Goal: Information Seeking & Learning: Learn about a topic

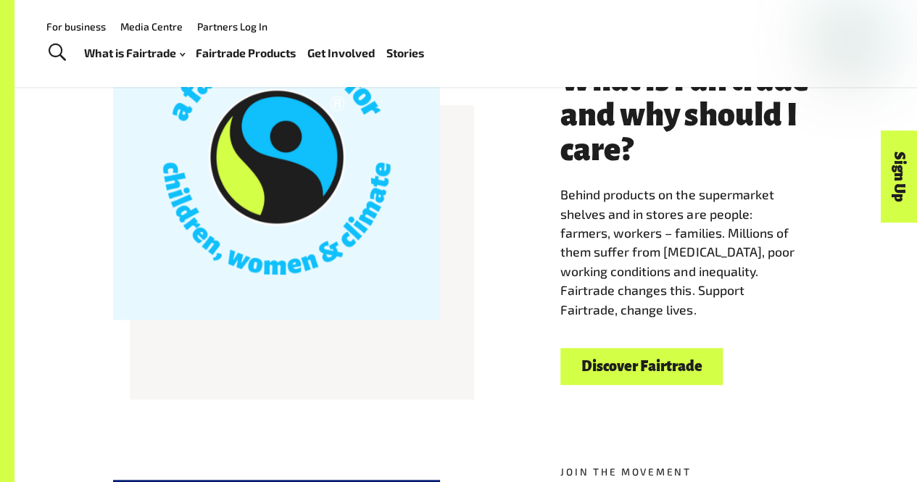
scroll to position [370, 0]
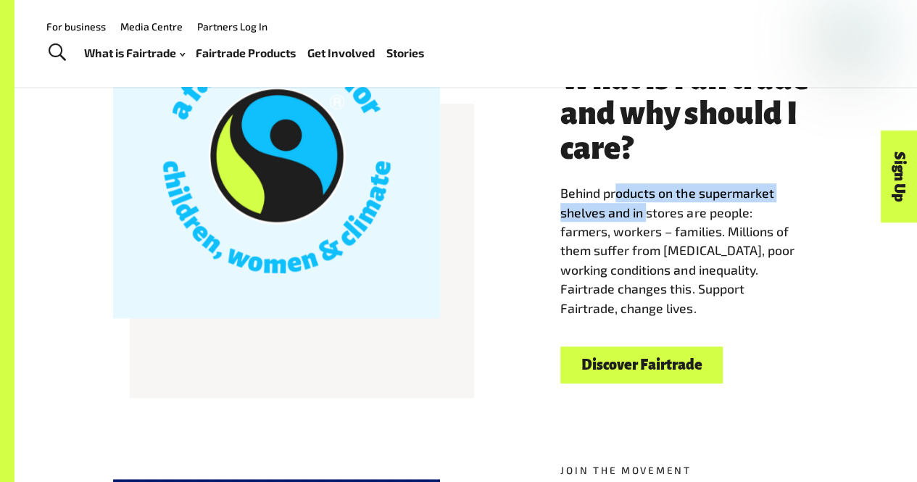
drag, startPoint x: 616, startPoint y: 194, endPoint x: 661, endPoint y: 209, distance: 47.7
click at [661, 209] on span "Behind products on the supermarket shelves and in stores are people: farmers, w…" at bounding box center [676, 250] width 233 height 130
click at [681, 230] on span "Behind products on the supermarket shelves and in stores are people: farmers, w…" at bounding box center [676, 250] width 233 height 130
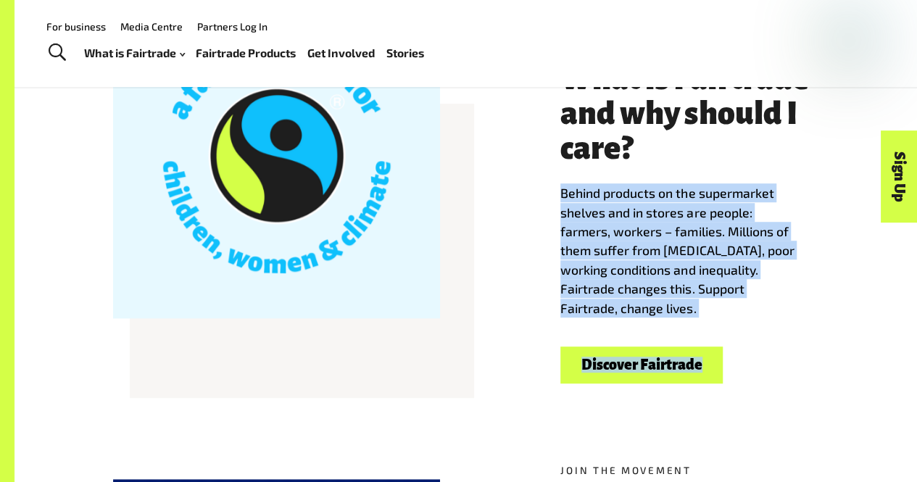
drag, startPoint x: 558, startPoint y: 197, endPoint x: 810, endPoint y: 325, distance: 282.4
click at [810, 325] on div "Welcome to Fairtrade What is Fairtrade and why should I care? Behind products o…" at bounding box center [689, 213] width 275 height 341
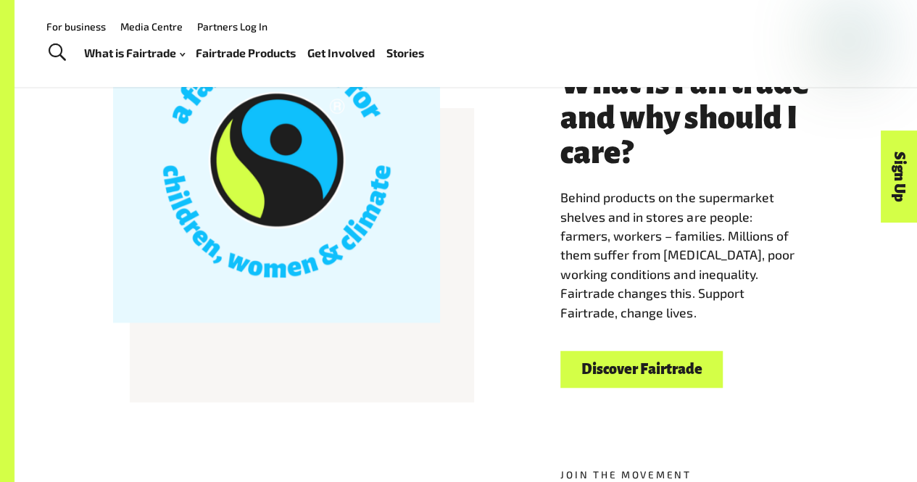
click at [810, 328] on div "Welcome to Fairtrade What is Fairtrade and why should I care? Behind products o…" at bounding box center [689, 217] width 275 height 341
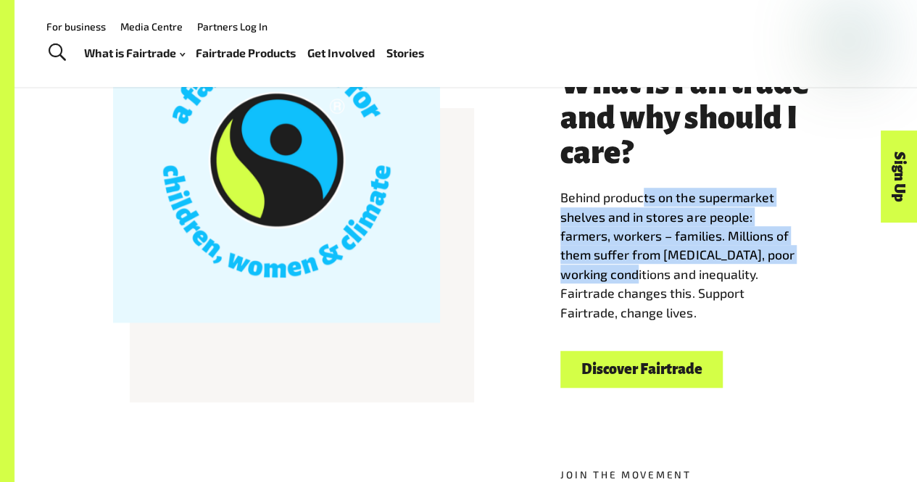
drag, startPoint x: 642, startPoint y: 196, endPoint x: 632, endPoint y: 276, distance: 81.0
click at [632, 276] on span "Behind products on the supermarket shelves and in stores are people: farmers, w…" at bounding box center [676, 254] width 233 height 130
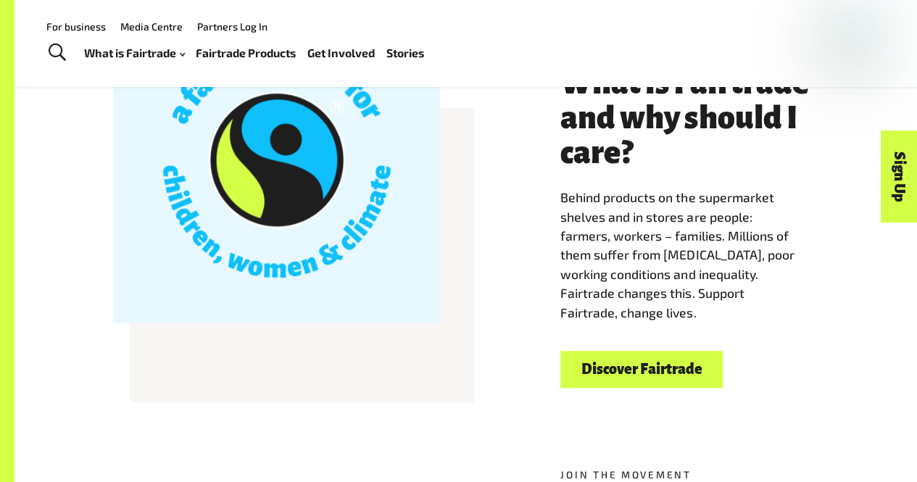
click at [654, 279] on span "Behind products on the supermarket shelves and in stores are people: farmers, w…" at bounding box center [676, 254] width 233 height 130
click at [618, 282] on span "Behind products on the supermarket shelves and in stores are people: farmers, w…" at bounding box center [676, 254] width 233 height 130
click at [646, 265] on span "Behind products on the supermarket shelves and in stores are people: farmers, w…" at bounding box center [676, 254] width 233 height 130
drag, startPoint x: 583, startPoint y: 211, endPoint x: 639, endPoint y: 257, distance: 73.1
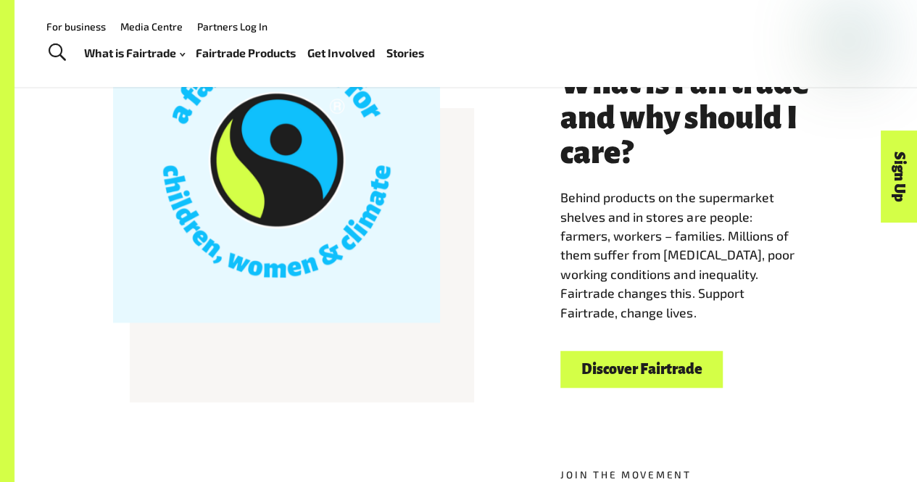
click at [639, 257] on p "Behind products on the supermarket shelves and in stores are people: farmers, w…" at bounding box center [689, 255] width 258 height 134
click at [687, 297] on span "Behind products on the supermarket shelves and in stores are people: farmers, w…" at bounding box center [676, 254] width 233 height 130
drag, startPoint x: 607, startPoint y: 225, endPoint x: 693, endPoint y: 256, distance: 90.8
click at [686, 254] on span "Behind products on the supermarket shelves and in stores are people: farmers, w…" at bounding box center [676, 254] width 233 height 130
click at [668, 296] on span "Behind products on the supermarket shelves and in stores are people: farmers, w…" at bounding box center [676, 254] width 233 height 130
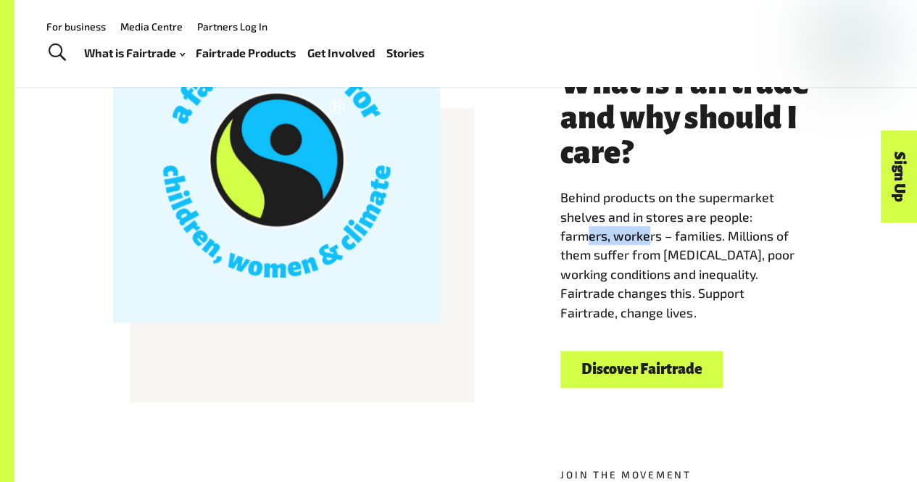
drag, startPoint x: 584, startPoint y: 232, endPoint x: 687, endPoint y: 238, distance: 103.1
click at [687, 238] on p "Behind products on the supermarket shelves and in stores are people: farmers, w…" at bounding box center [689, 255] width 258 height 134
click at [726, 315] on p "Behind products on the supermarket shelves and in stores are people: farmers, w…" at bounding box center [689, 255] width 258 height 134
drag, startPoint x: 565, startPoint y: 244, endPoint x: 589, endPoint y: 241, distance: 23.4
click at [589, 241] on span "Behind products on the supermarket shelves and in stores are people: farmers, w…" at bounding box center [676, 254] width 233 height 130
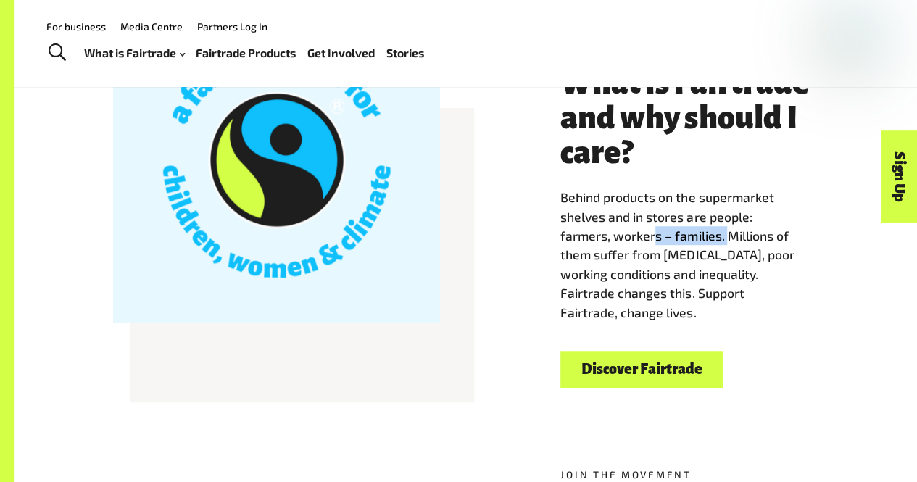
drag, startPoint x: 655, startPoint y: 239, endPoint x: 726, endPoint y: 231, distance: 71.5
click at [726, 231] on p "Behind products on the supermarket shelves and in stores are people: farmers, w…" at bounding box center [689, 255] width 258 height 134
click at [754, 246] on span "Behind products on the supermarket shelves and in stores are people: farmers, w…" at bounding box center [676, 254] width 233 height 130
click at [735, 236] on span "Behind products on the supermarket shelves and in stores are people: farmers, w…" at bounding box center [676, 254] width 233 height 130
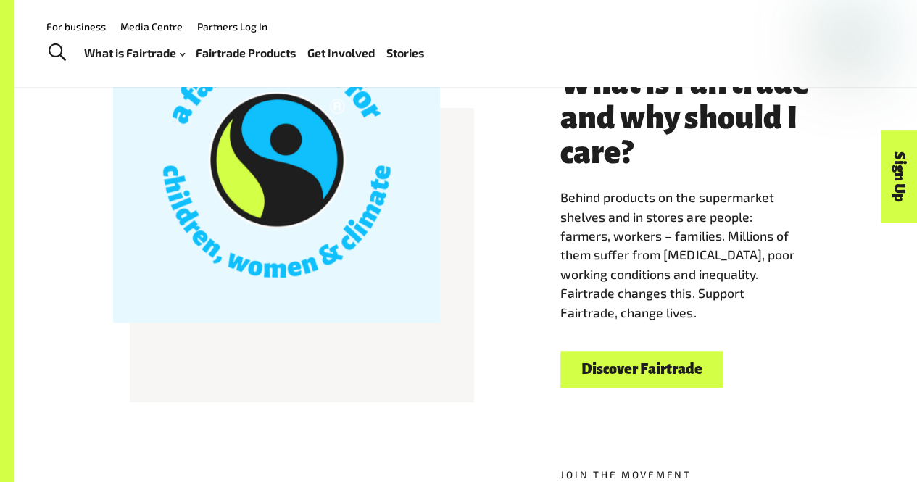
click at [733, 281] on span "Behind products on the supermarket shelves and in stores are people: farmers, w…" at bounding box center [676, 254] width 233 height 130
click at [726, 283] on span "Behind products on the supermarket shelves and in stores are people: farmers, w…" at bounding box center [676, 254] width 233 height 130
click at [725, 299] on span "Behind products on the supermarket shelves and in stores are people: farmers, w…" at bounding box center [676, 254] width 233 height 130
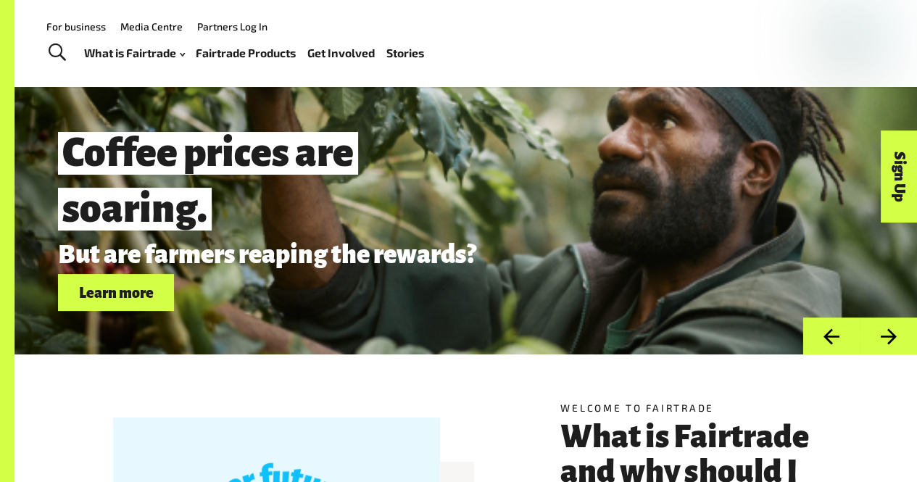
scroll to position [0, 0]
